Goal: Information Seeking & Learning: Learn about a topic

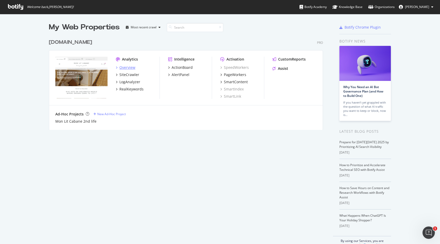
click at [132, 66] on div "Overview" at bounding box center [127, 67] width 16 height 5
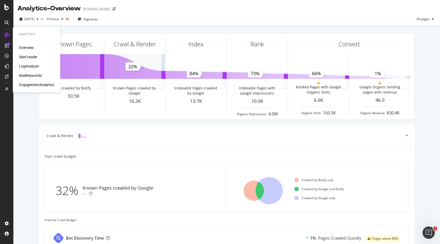
click at [29, 75] on div "RealKeywords" at bounding box center [30, 75] width 23 height 5
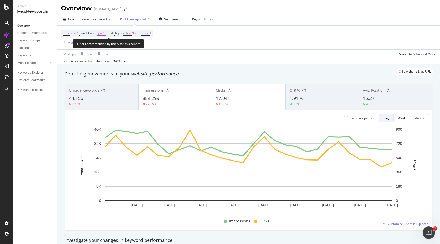
click at [99, 34] on span "Country" at bounding box center [93, 33] width 11 height 4
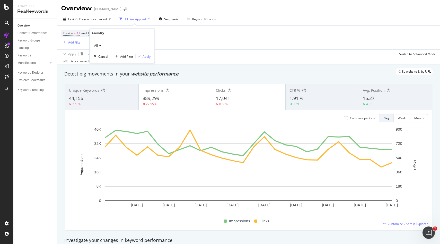
click at [100, 46] on icon at bounding box center [100, 45] width 4 height 3
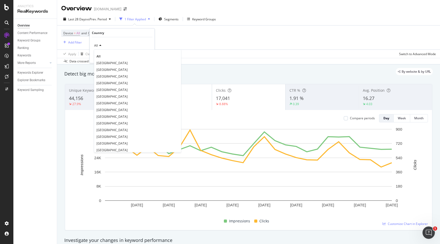
click at [157, 36] on div "Device = All and Country = All and Keywords = Non-Branded Add Filter" at bounding box center [248, 37] width 375 height 24
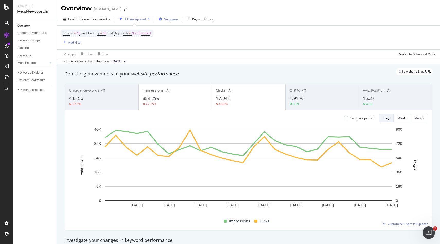
click at [174, 21] on div "Segments" at bounding box center [169, 19] width 20 height 8
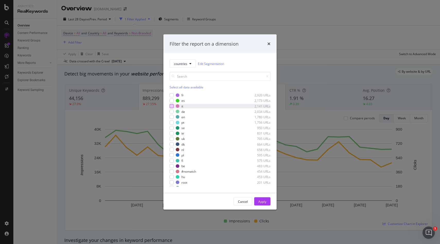
click at [172, 106] on div "modal" at bounding box center [172, 106] width 4 height 4
click at [269, 201] on button "Apply" at bounding box center [262, 201] width 16 height 8
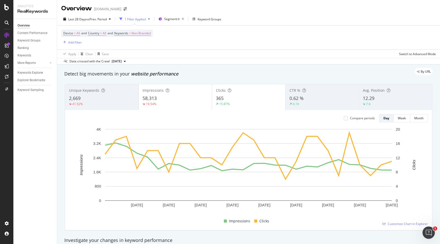
click at [383, 98] on div "12.29" at bounding box center [395, 98] width 65 height 7
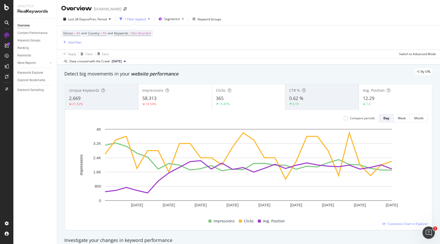
click at [146, 19] on div "1 Filter Applied" at bounding box center [135, 19] width 21 height 4
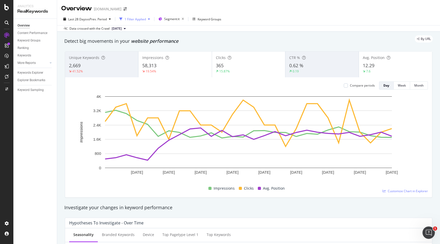
click at [146, 19] on div "1 Filter Applied" at bounding box center [135, 19] width 21 height 4
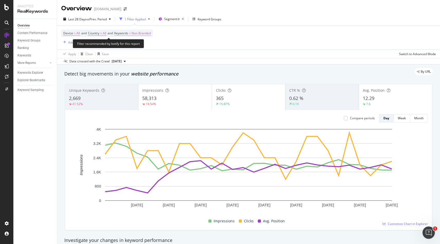
click at [140, 34] on span "Non-Branded" at bounding box center [141, 33] width 19 height 7
click at [102, 42] on div "Filter recommended by botify for this report" at bounding box center [108, 43] width 71 height 9
click at [66, 43] on icon "button" at bounding box center [64, 42] width 3 height 3
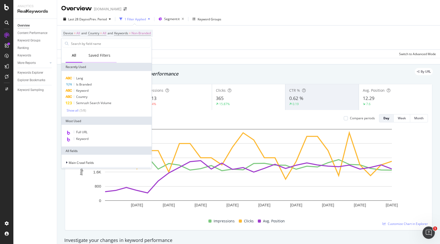
click at [104, 55] on div "Saved Filters" at bounding box center [100, 55] width 22 height 5
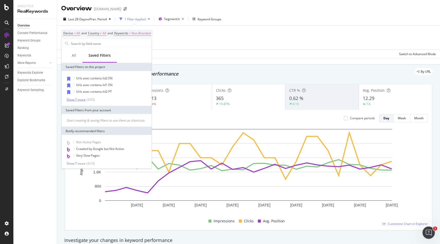
click at [74, 99] on div "Show 7 more" at bounding box center [76, 100] width 19 height 4
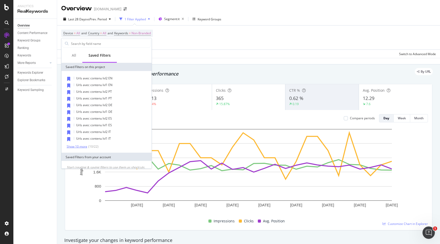
click at [83, 145] on div "Show 10 more" at bounding box center [77, 146] width 21 height 4
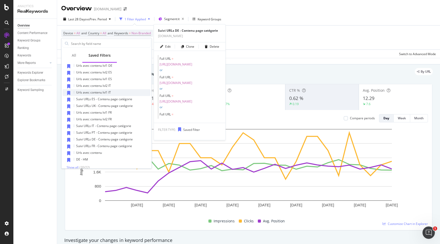
scroll to position [49, 0]
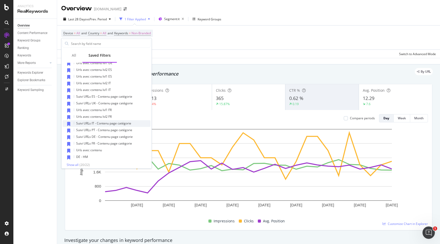
click at [98, 125] on span "Suivi URLs IT - Contenu page catégorie" at bounding box center [103, 123] width 55 height 4
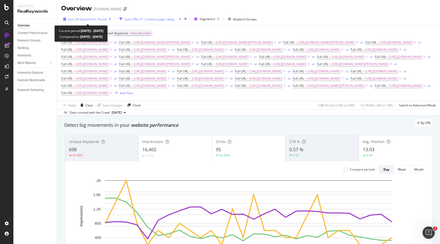
click at [90, 20] on span "vs Prev. Period" at bounding box center [97, 19] width 20 height 4
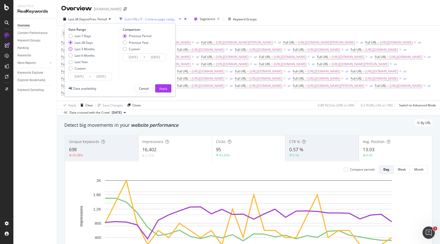
click at [69, 50] on div "Last 3 Months" at bounding box center [70, 49] width 4 height 4
type input "[DATE]"
click at [164, 92] on div "Apply" at bounding box center [163, 88] width 8 height 8
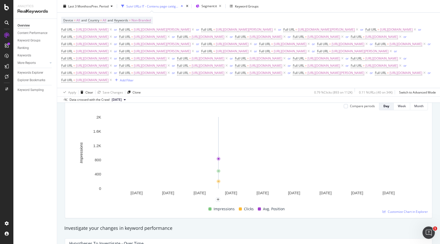
scroll to position [65, 0]
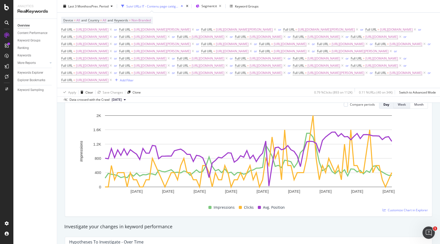
click at [398, 107] on div "Week" at bounding box center [402, 104] width 8 height 4
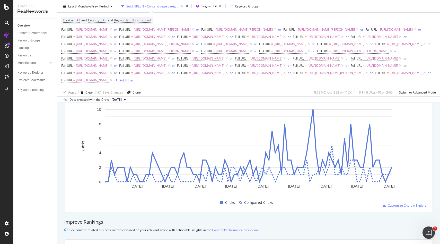
scroll to position [0, 0]
